Goal: Contribute content

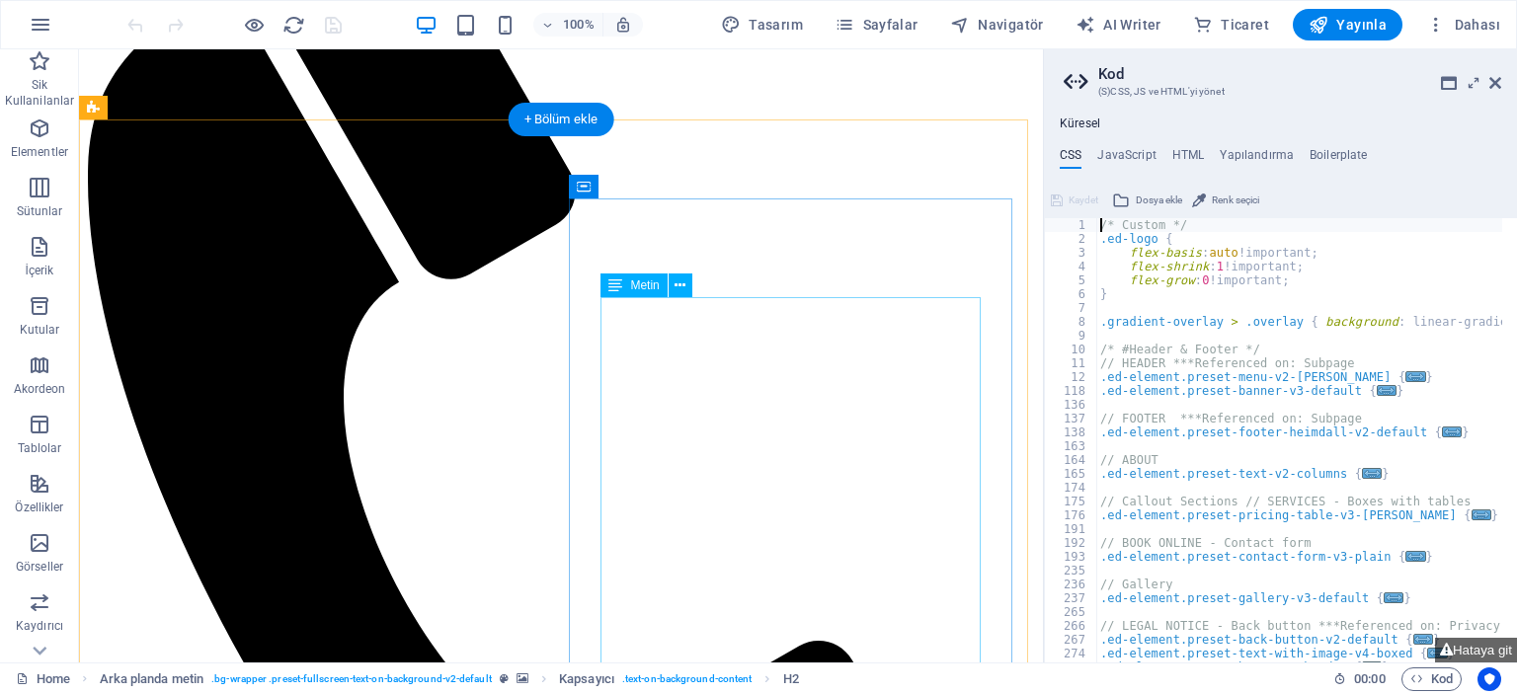
scroll to position [452, 0]
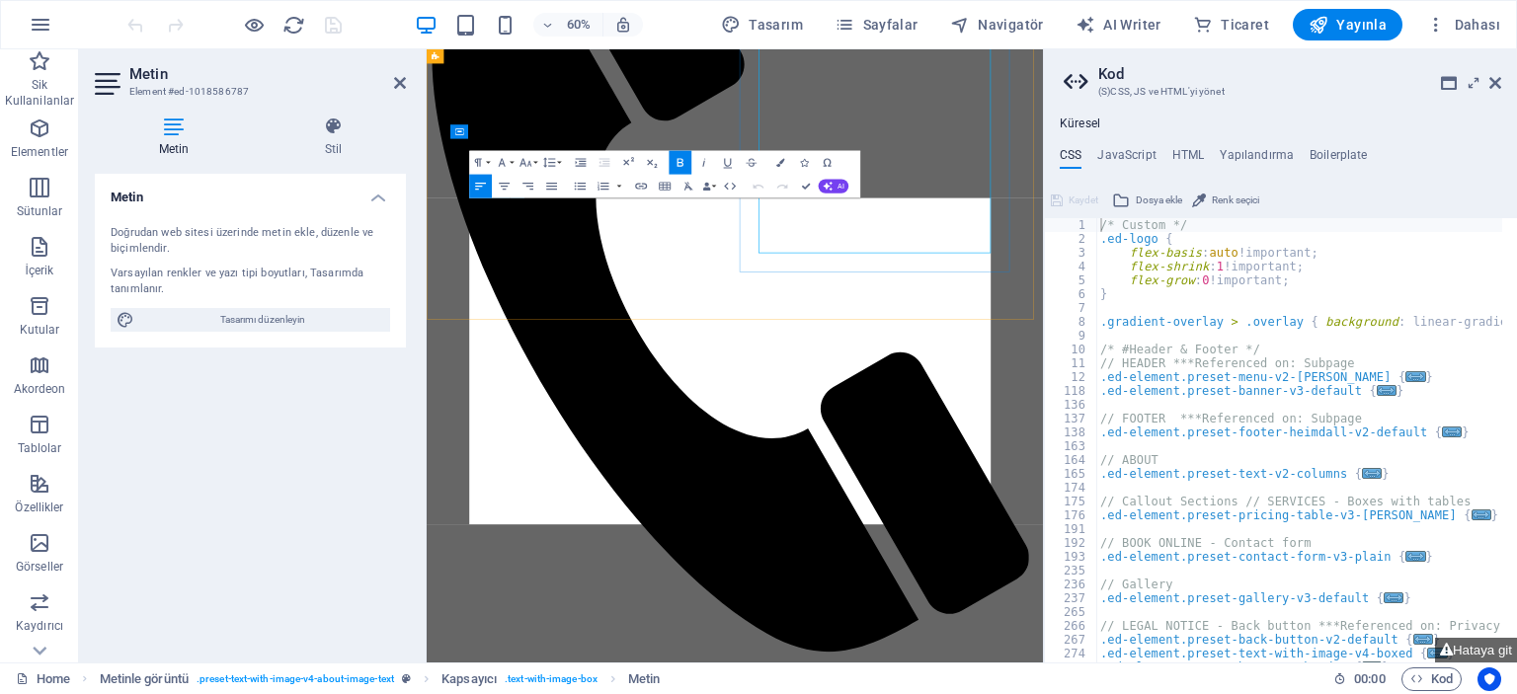
scroll to position [932, 0]
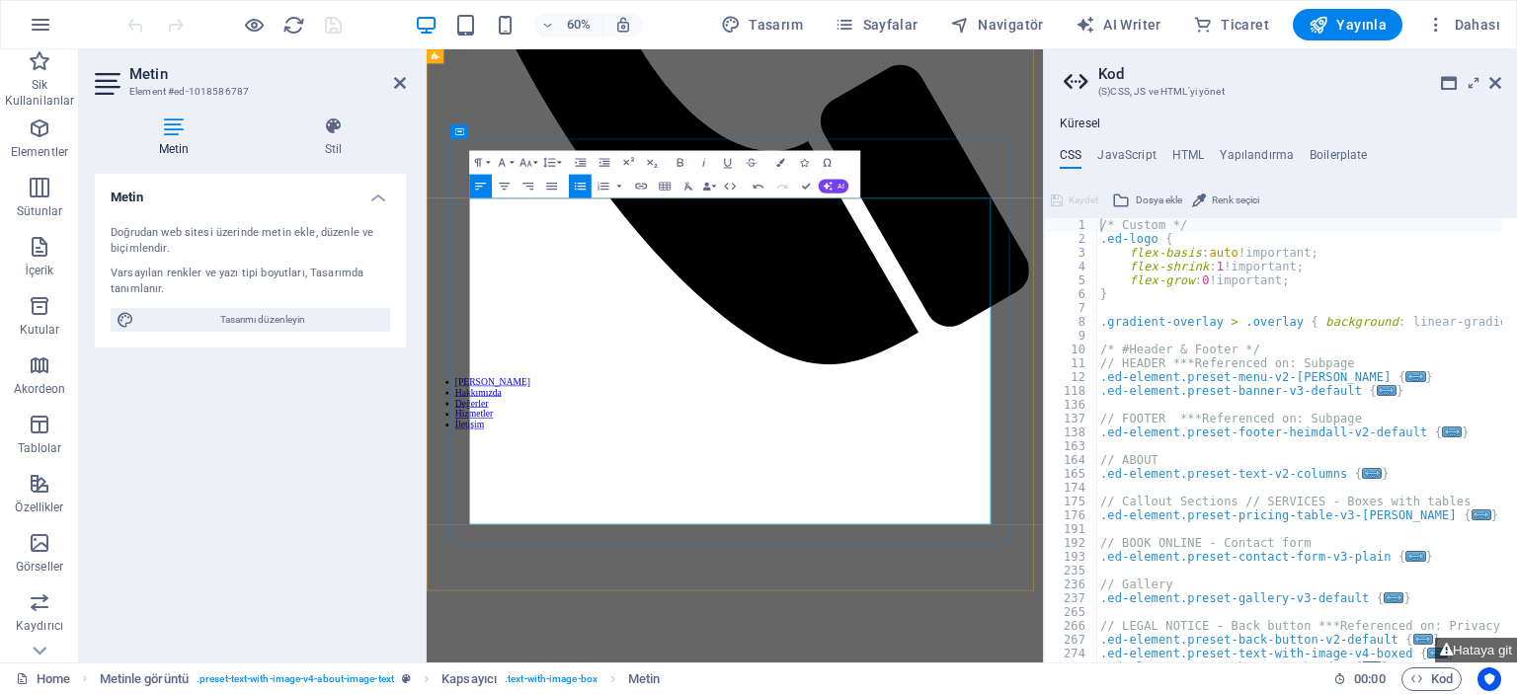
drag, startPoint x: 716, startPoint y: 334, endPoint x: 526, endPoint y: 335, distance: 189.7
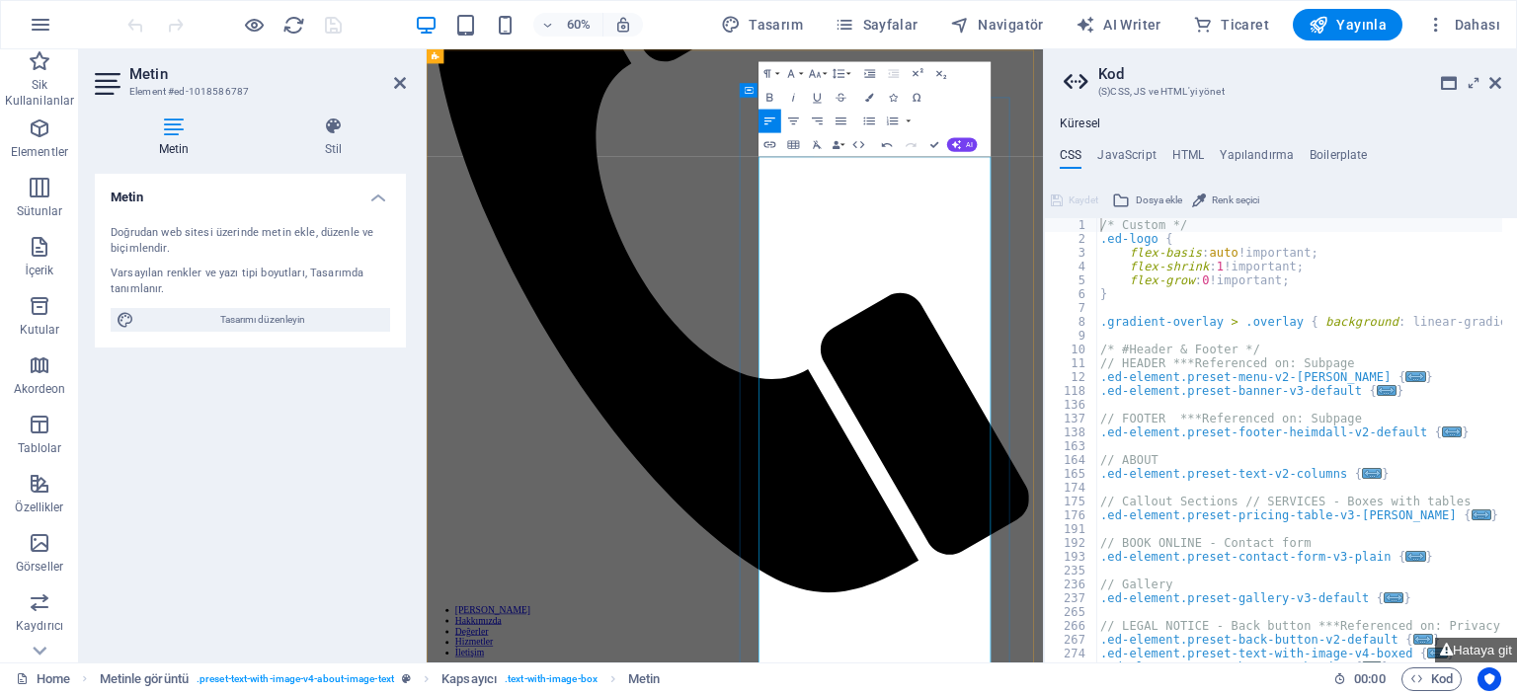
scroll to position [255, 0]
